Goal: Task Accomplishment & Management: Manage account settings

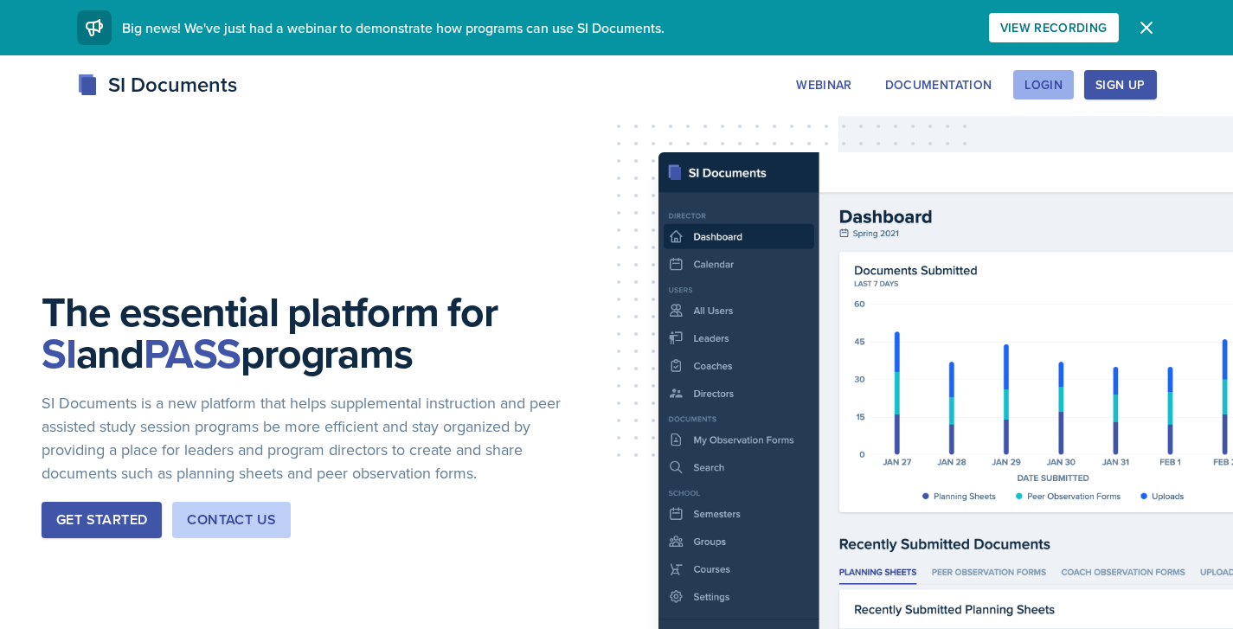
click at [1041, 80] on div "Login" at bounding box center [1043, 85] width 38 height 14
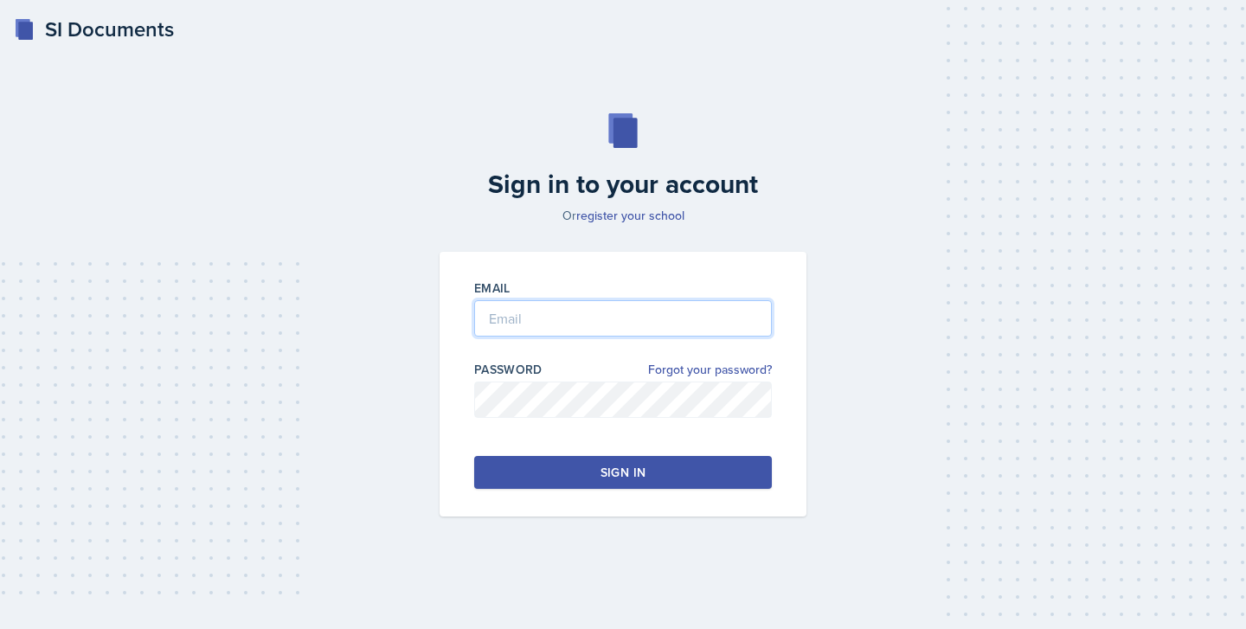
click at [577, 331] on input "email" at bounding box center [623, 318] width 298 height 36
type input "[EMAIL_ADDRESS][DOMAIN_NAME]"
click at [567, 453] on div "Email [EMAIL_ADDRESS][DOMAIN_NAME] Password Forgot your password? Sign in" at bounding box center [622, 384] width 367 height 265
click at [567, 464] on button "Sign in" at bounding box center [623, 472] width 298 height 33
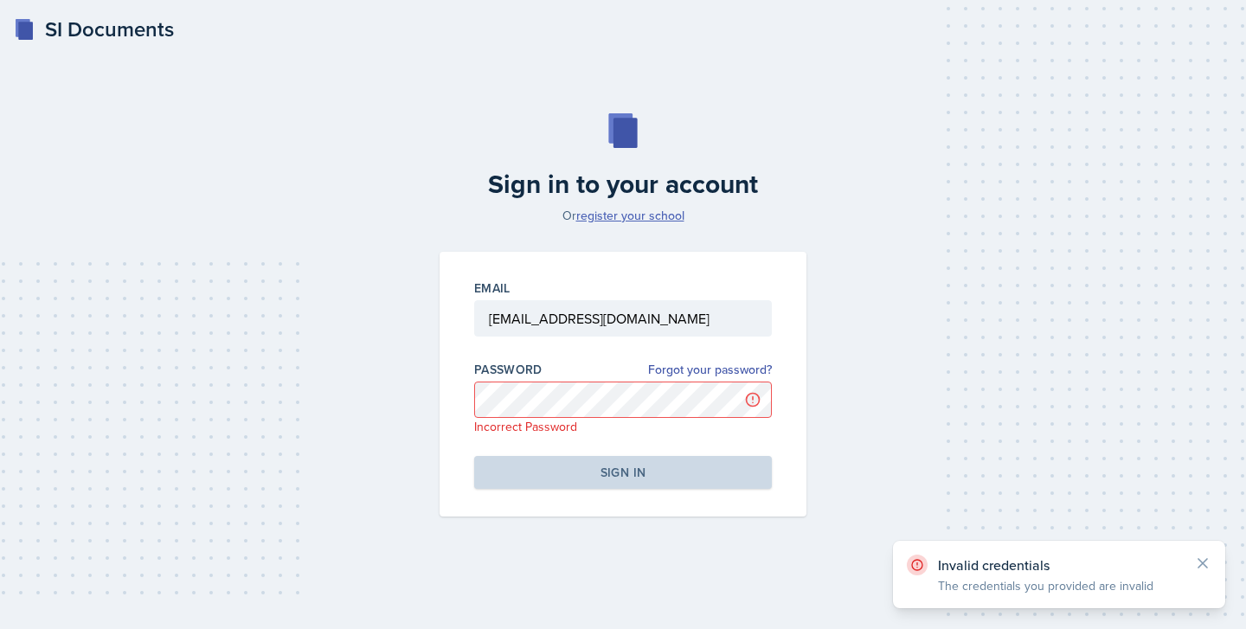
click at [637, 218] on link "register your school" at bounding box center [630, 215] width 108 height 17
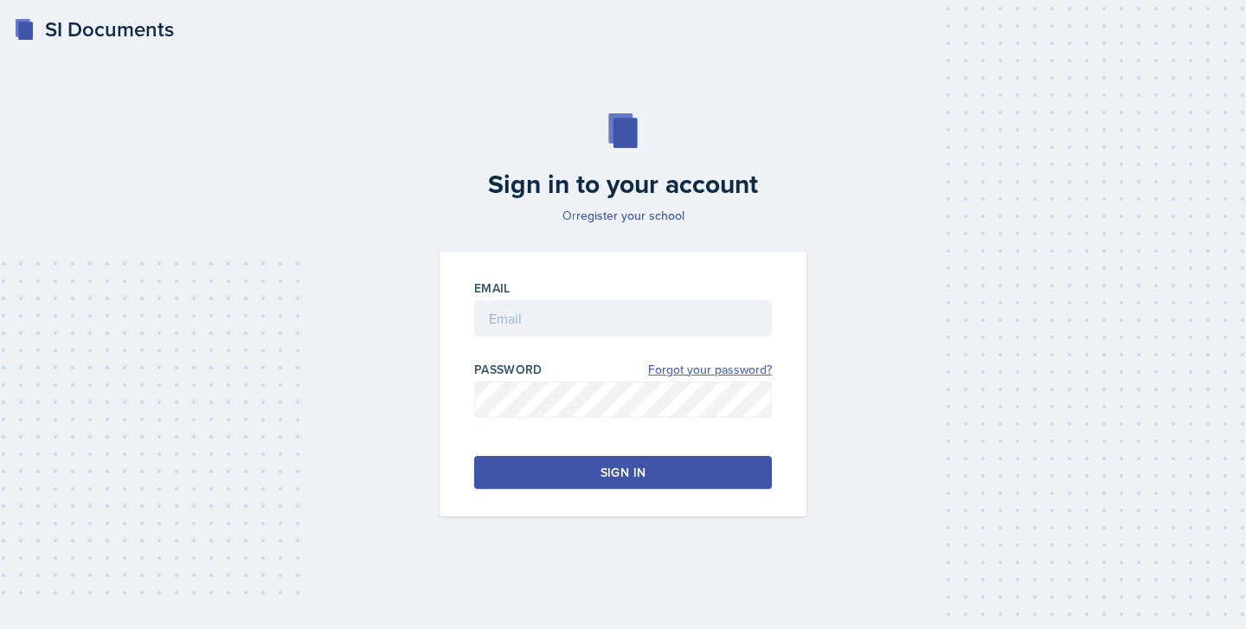
click at [683, 361] on link "Forgot your password?" at bounding box center [710, 370] width 124 height 18
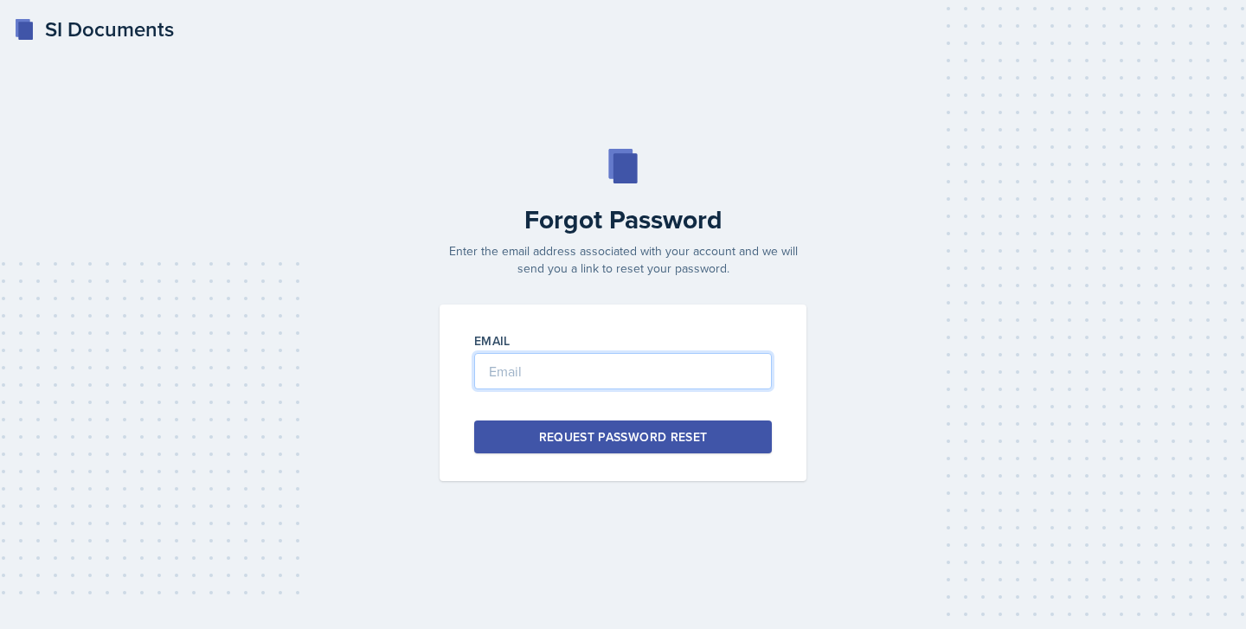
click at [645, 382] on input "email" at bounding box center [623, 371] width 298 height 36
type input "[EMAIL_ADDRESS][DOMAIN_NAME]"
click at [667, 445] on button "Request Password Reset" at bounding box center [623, 436] width 298 height 33
